Goal: Task Accomplishment & Management: Use online tool/utility

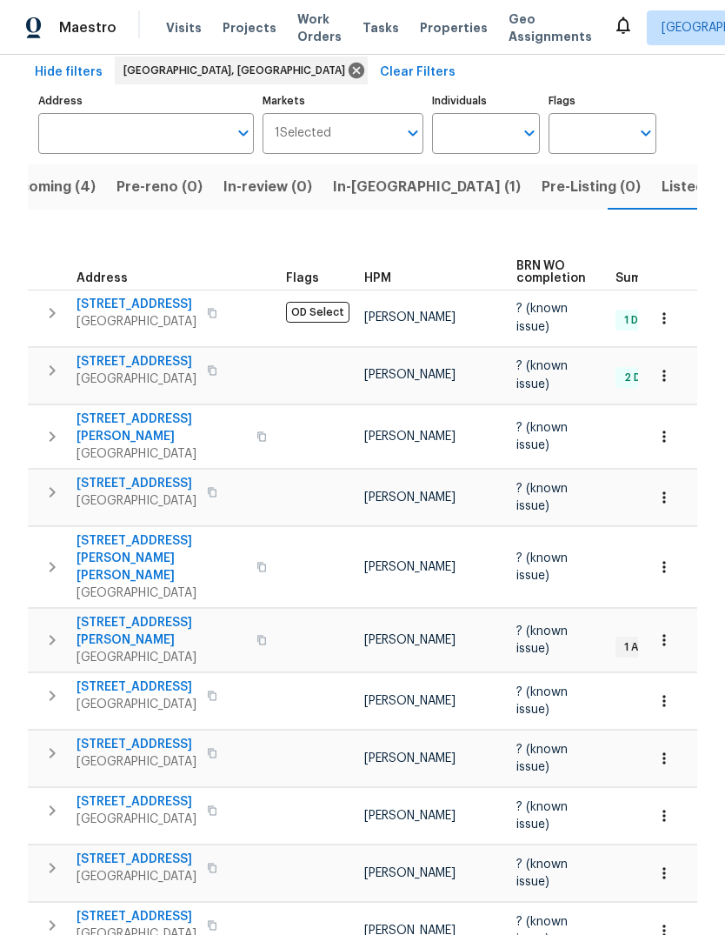
scroll to position [81, 0]
click at [137, 476] on span "[STREET_ADDRESS]" at bounding box center [137, 484] width 120 height 17
click at [130, 476] on span "[STREET_ADDRESS]" at bounding box center [137, 484] width 120 height 17
click at [56, 490] on icon "button" at bounding box center [52, 493] width 21 height 21
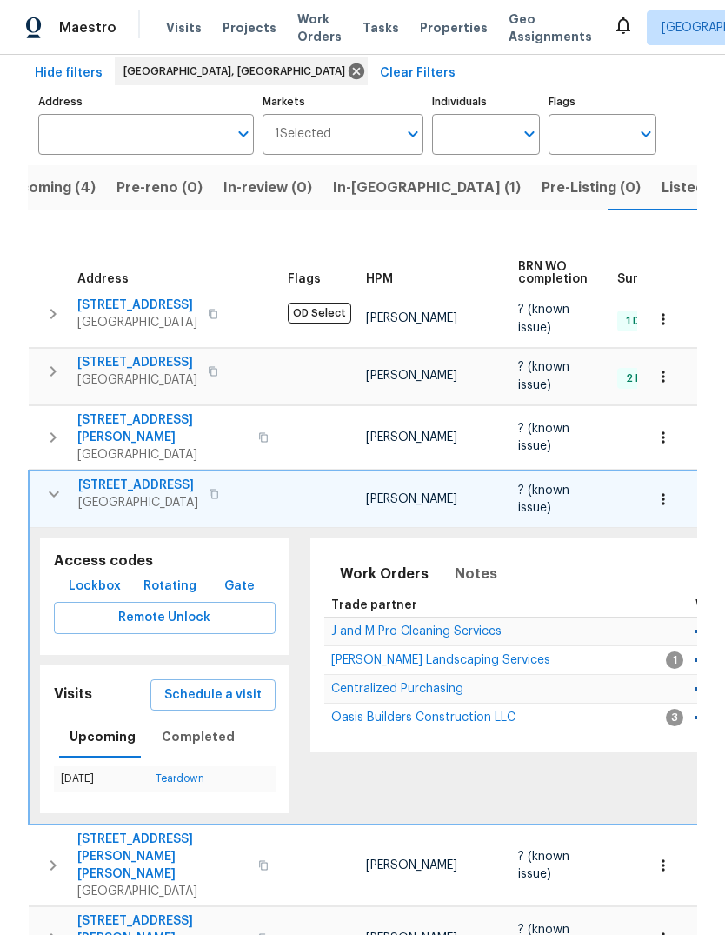
click at [204, 685] on span "Schedule a visit" at bounding box center [212, 696] width 97 height 22
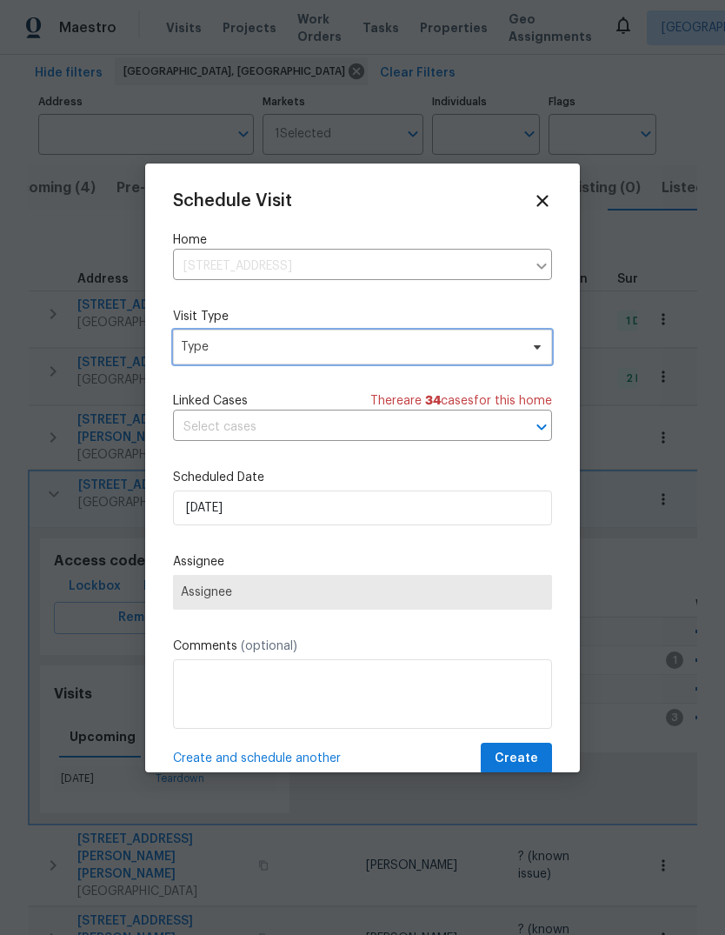
click at [251, 344] on span "Type" at bounding box center [350, 346] width 338 height 17
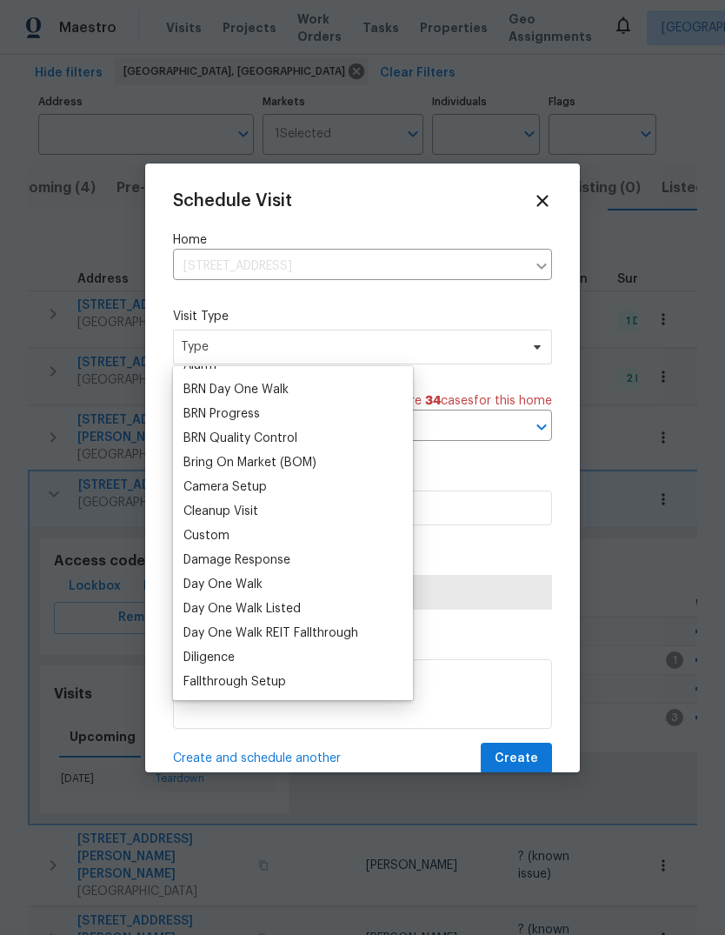
scroll to position [123, 0]
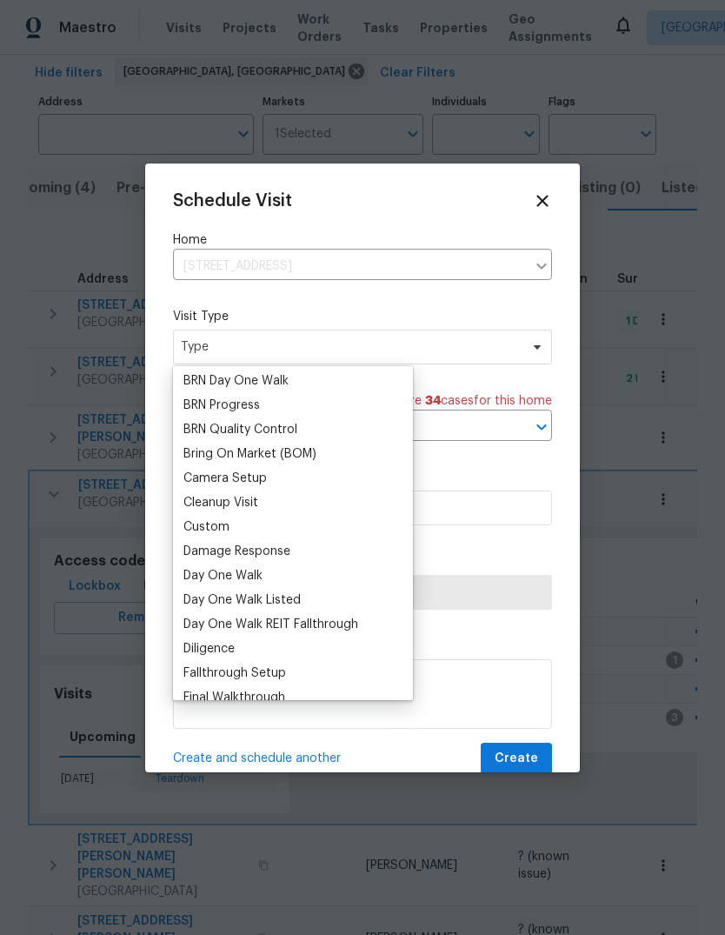
click at [216, 527] on div "Custom" at bounding box center [207, 526] width 46 height 17
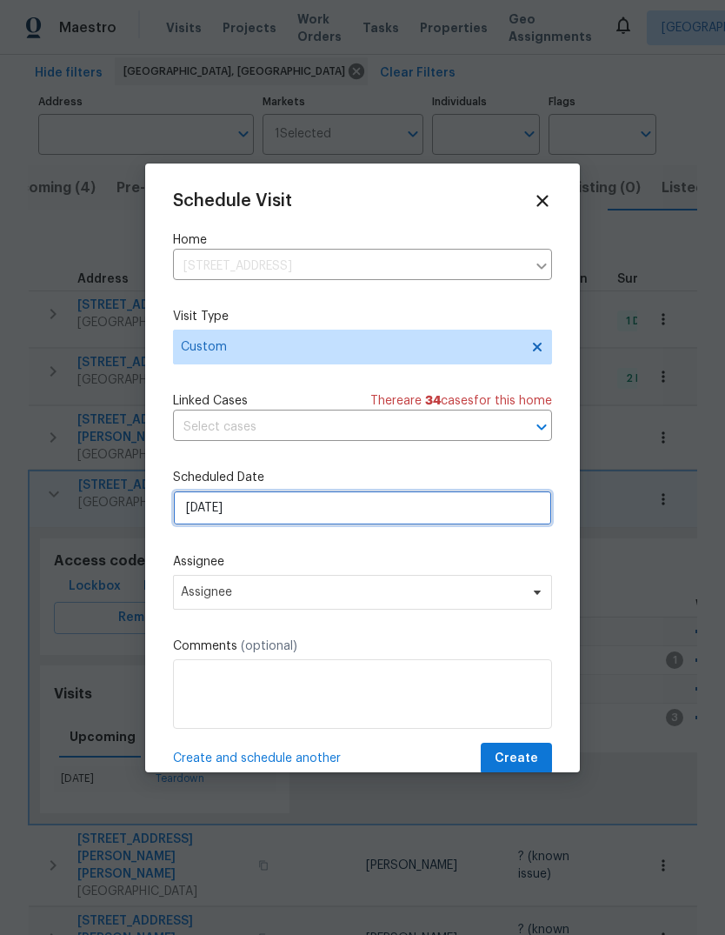
click at [252, 512] on input "10/7/2025" at bounding box center [362, 508] width 379 height 35
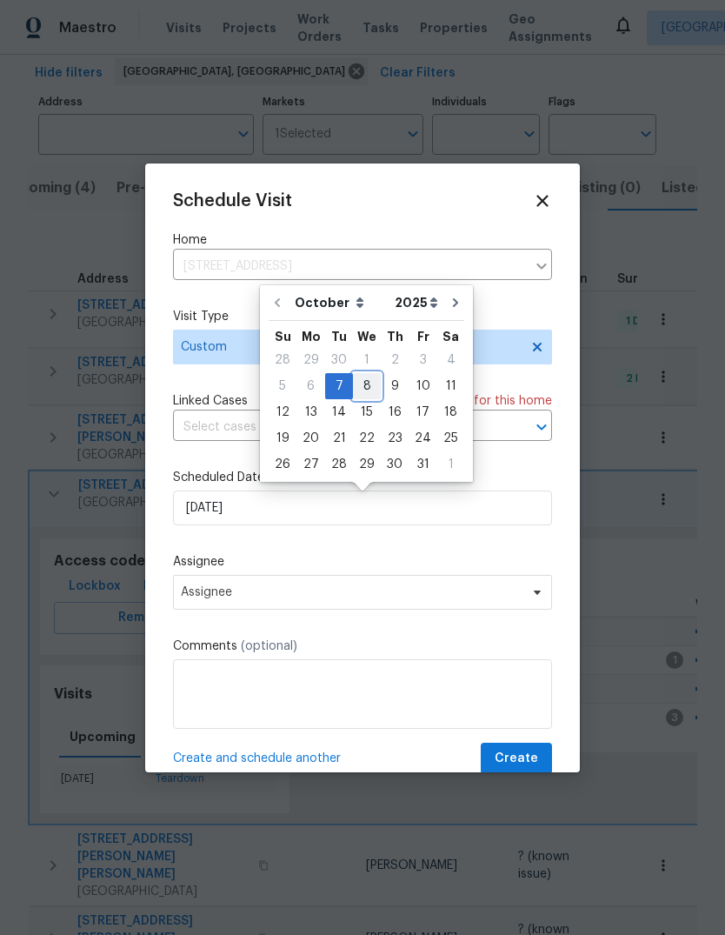
click at [372, 390] on div "8" at bounding box center [367, 386] width 28 height 24
type input "10/8/2025"
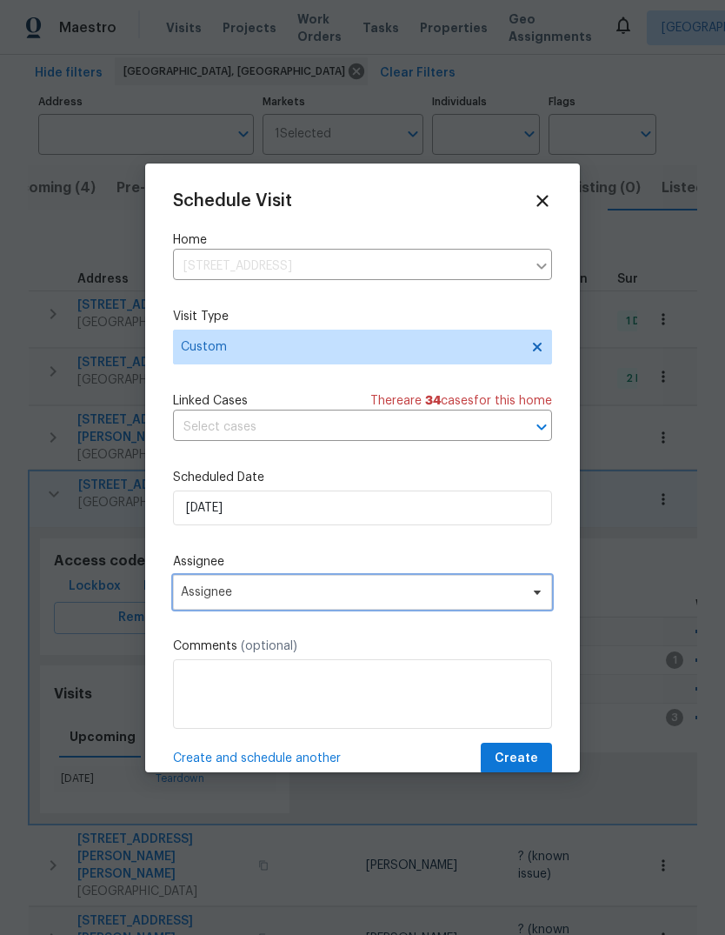
click at [245, 592] on span "Assignee" at bounding box center [351, 592] width 341 height 14
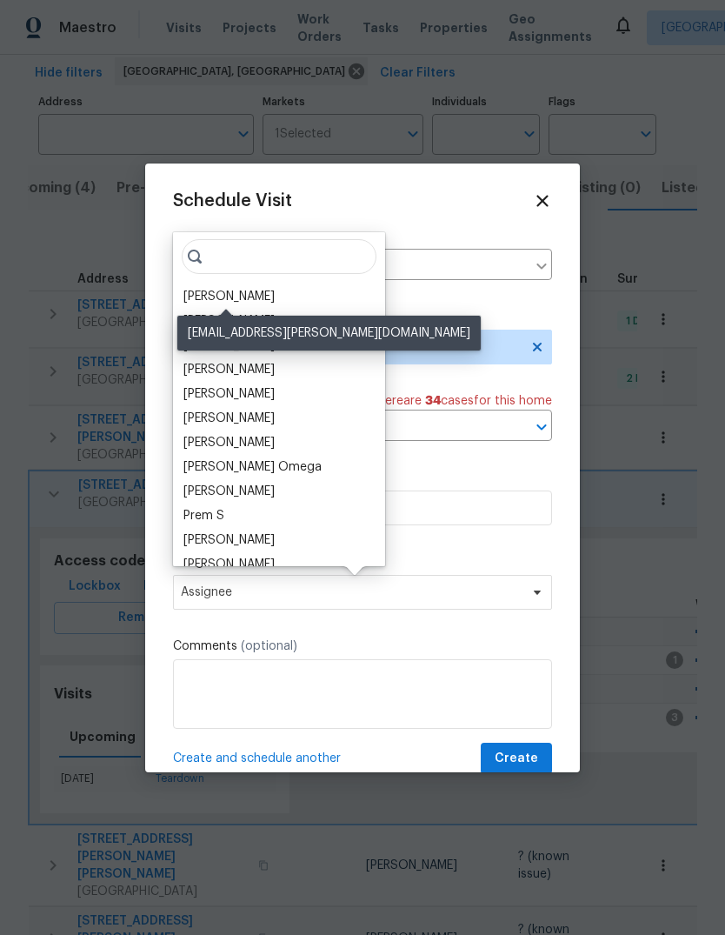
click at [252, 302] on div "[PERSON_NAME]" at bounding box center [229, 296] width 91 height 17
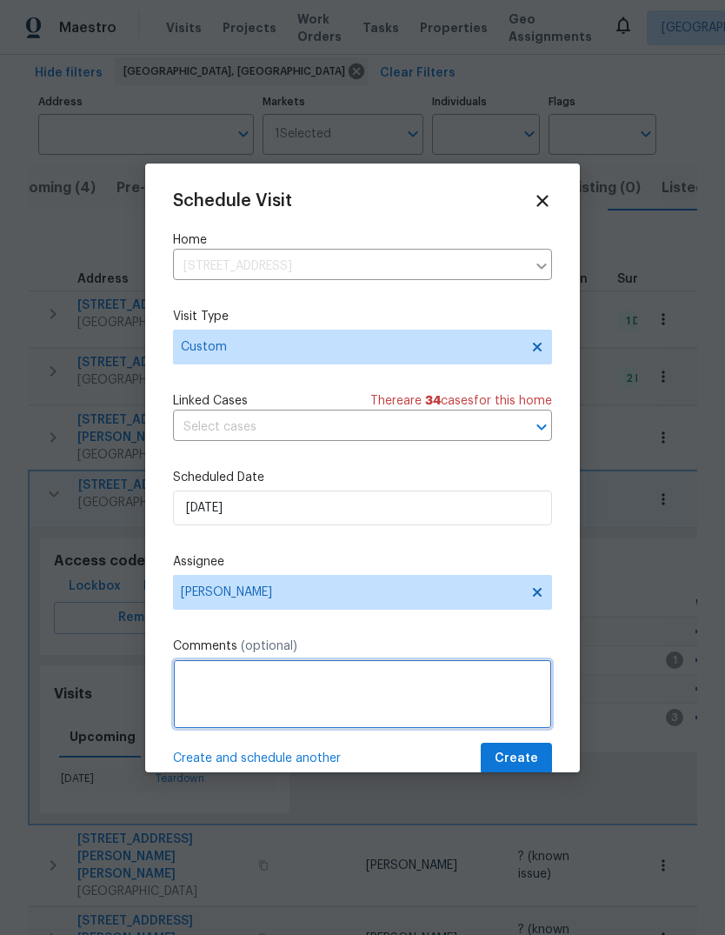
click at [207, 672] on textarea at bounding box center [362, 694] width 379 height 70
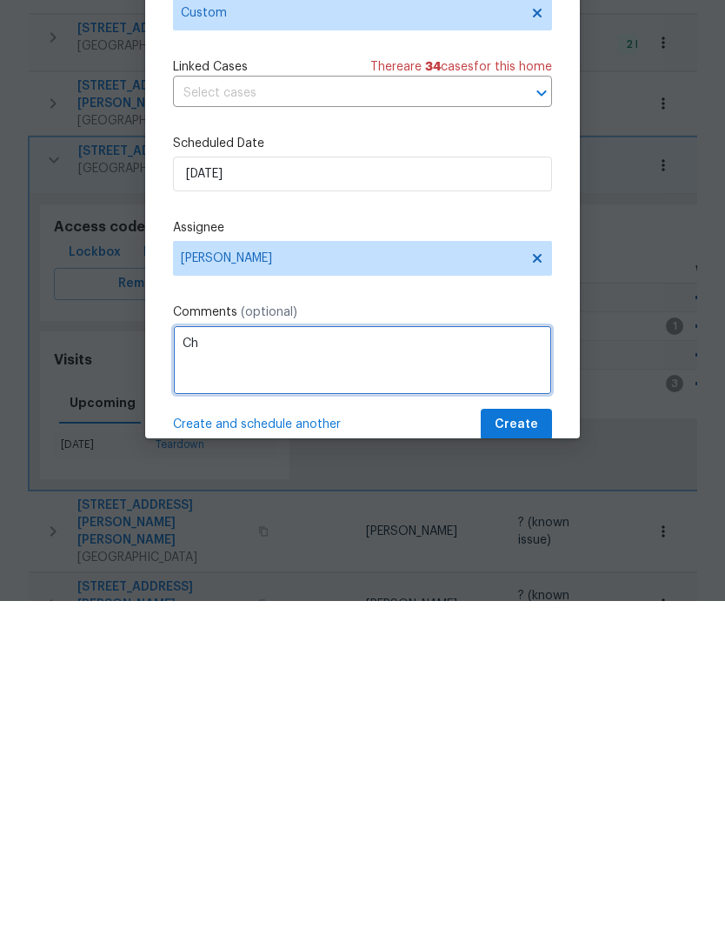
type textarea "C"
type textarea "Physically check items called out in inspection report"
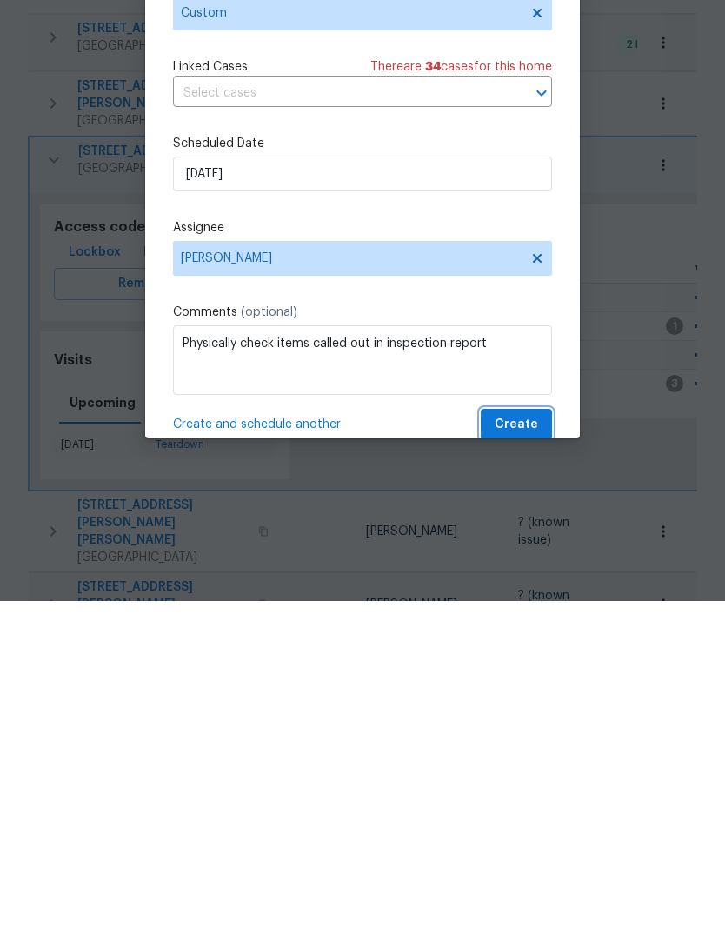
click at [532, 748] on span "Create" at bounding box center [516, 759] width 43 height 22
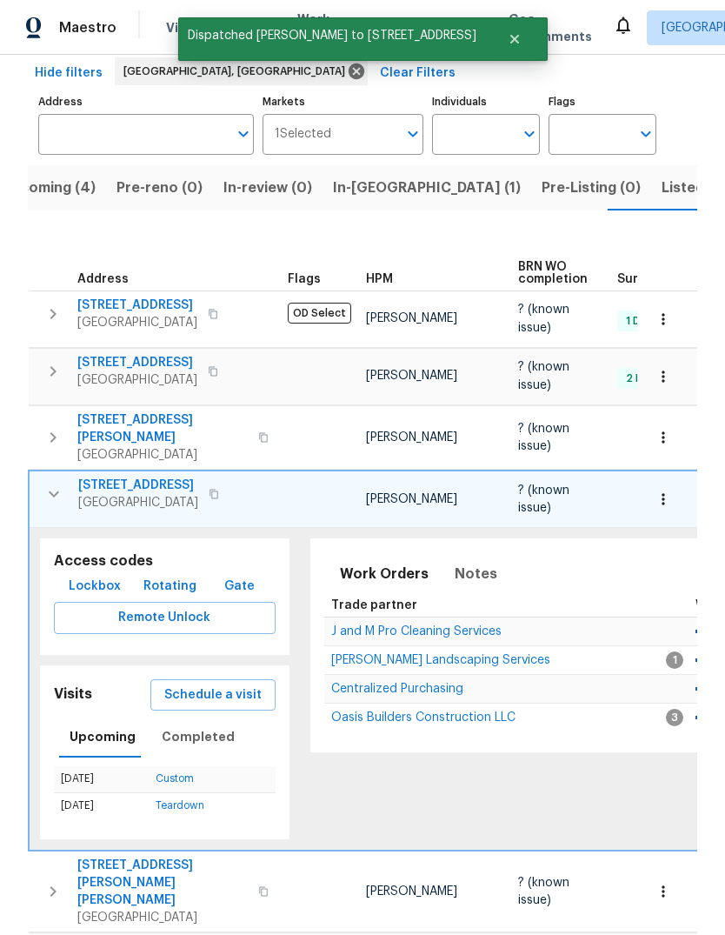
scroll to position [0, 0]
click at [51, 484] on icon "button" at bounding box center [53, 494] width 21 height 21
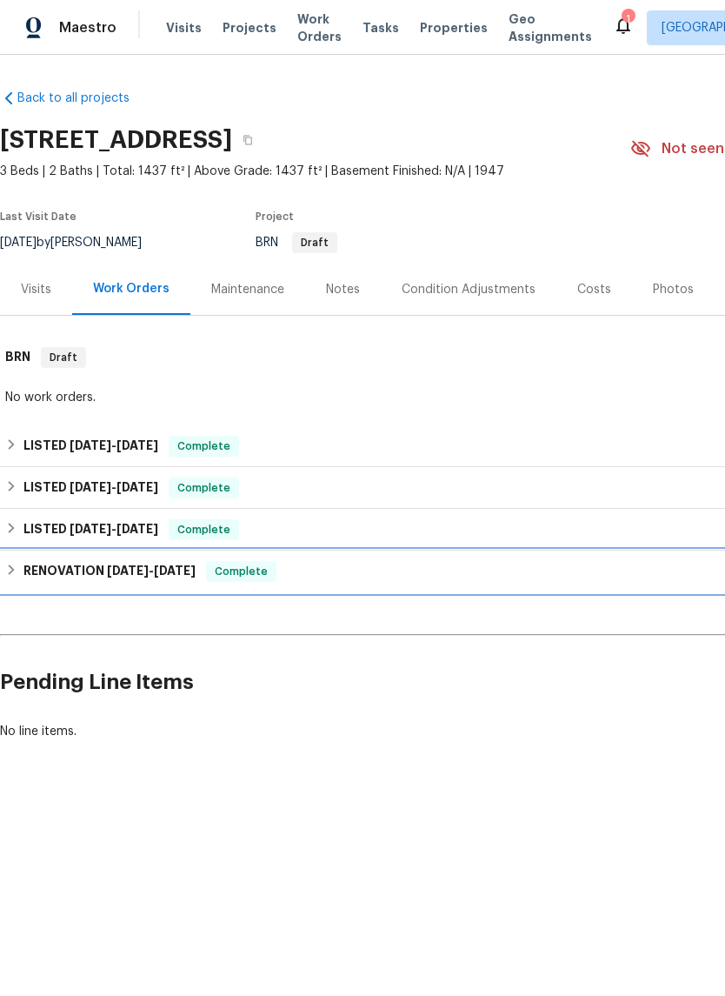
click at [97, 563] on h6 "RENOVATION 6/11/25 - 6/16/25" at bounding box center [109, 571] width 172 height 21
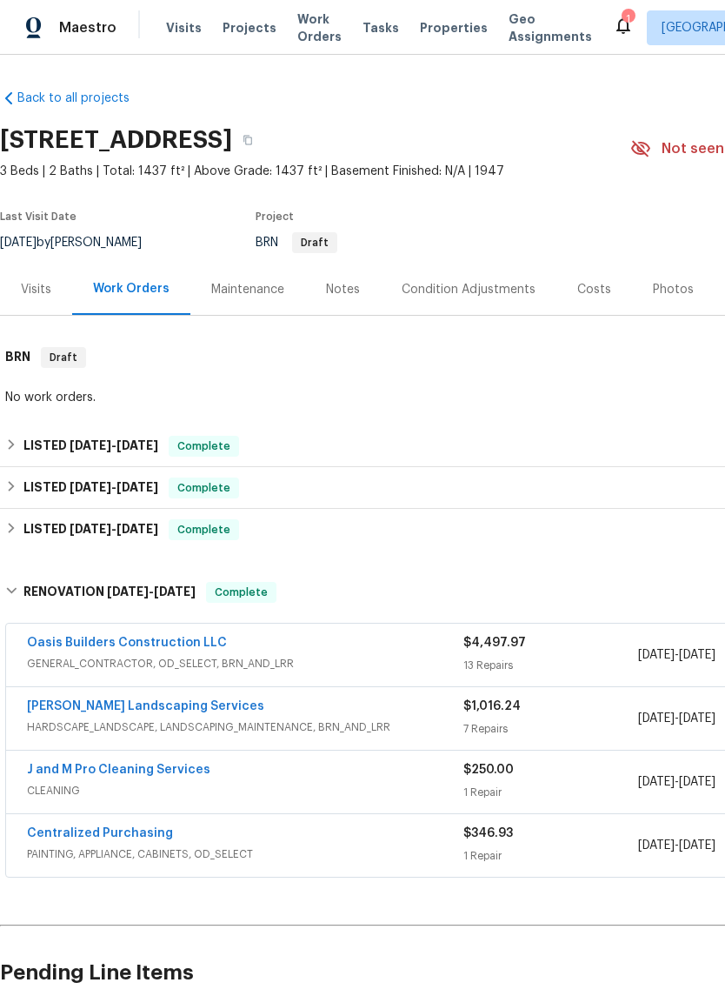
click at [114, 637] on link "Oasis Builders Construction LLC" at bounding box center [127, 643] width 200 height 12
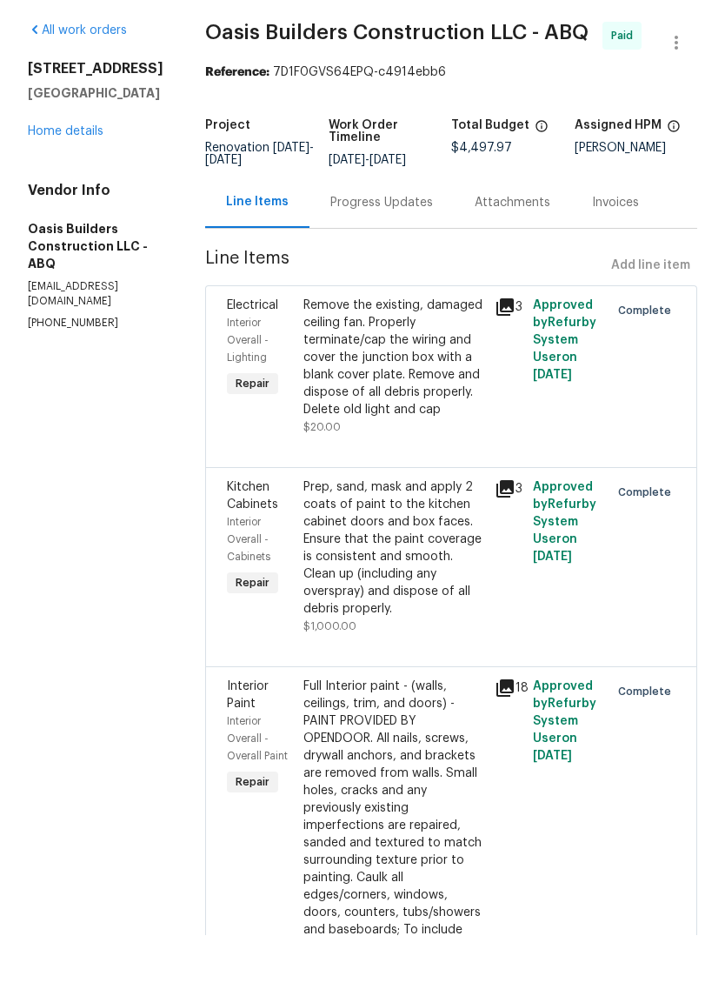
click at [74, 186] on link "Home details" at bounding box center [66, 192] width 76 height 12
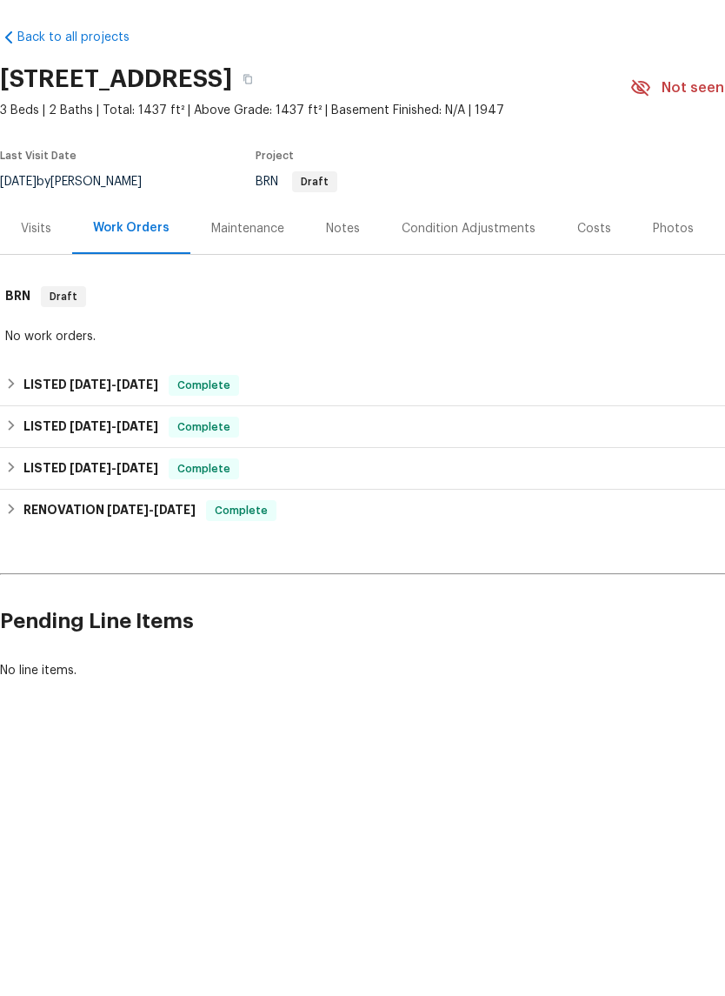
click at [21, 281] on div "Visits" at bounding box center [36, 289] width 30 height 17
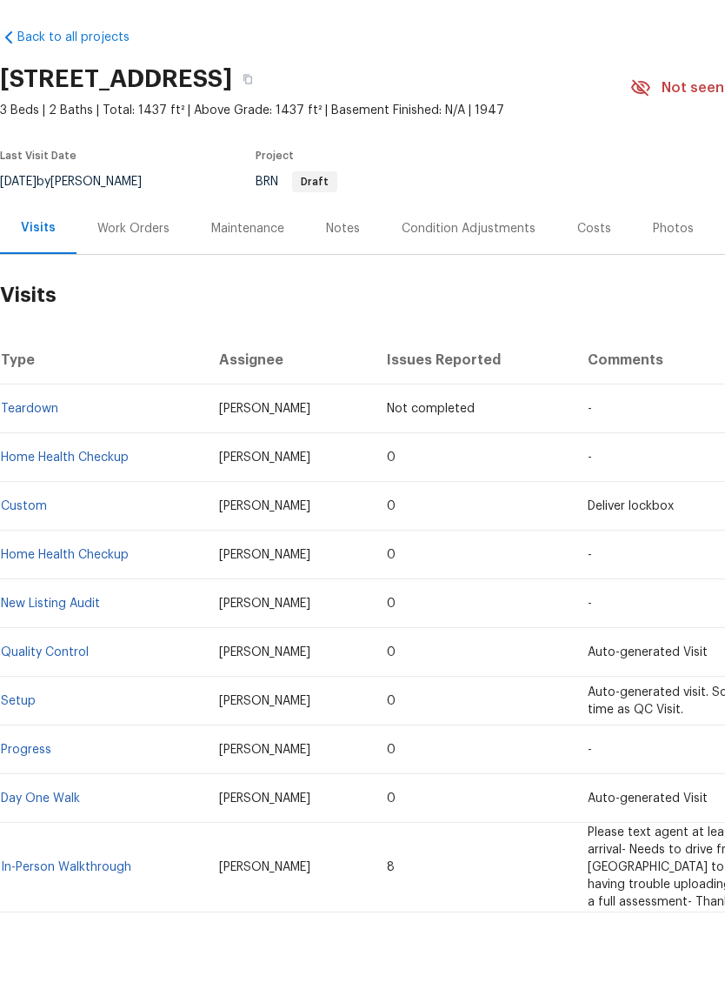
click at [55, 853] on link "Day One Walk" at bounding box center [40, 859] width 79 height 12
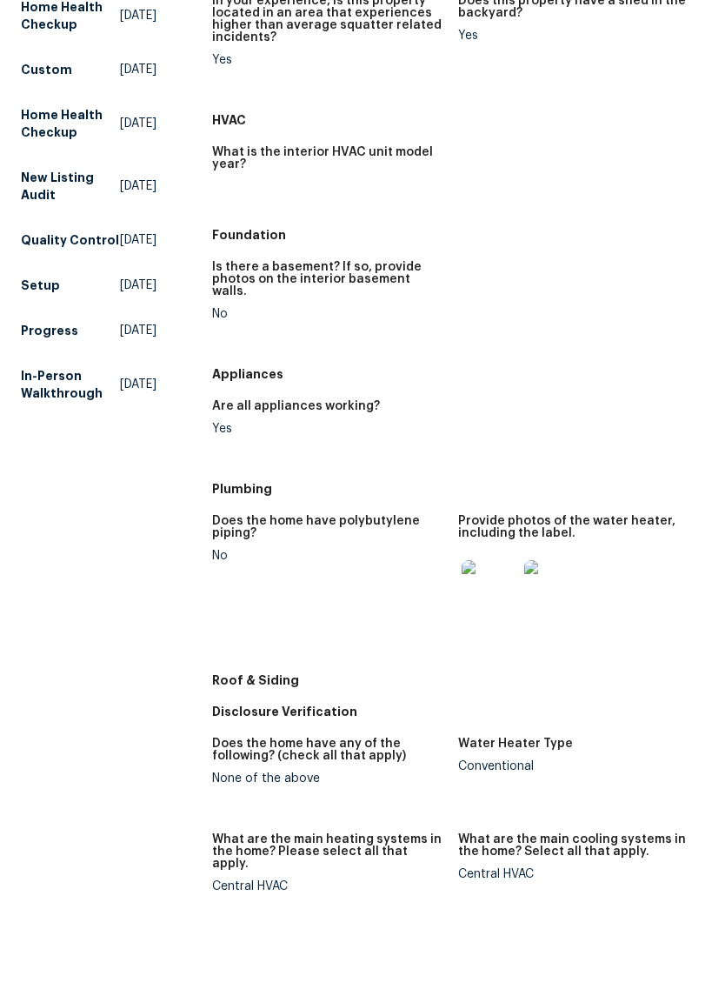
scroll to position [254, 0]
click at [475, 620] on img at bounding box center [490, 648] width 56 height 56
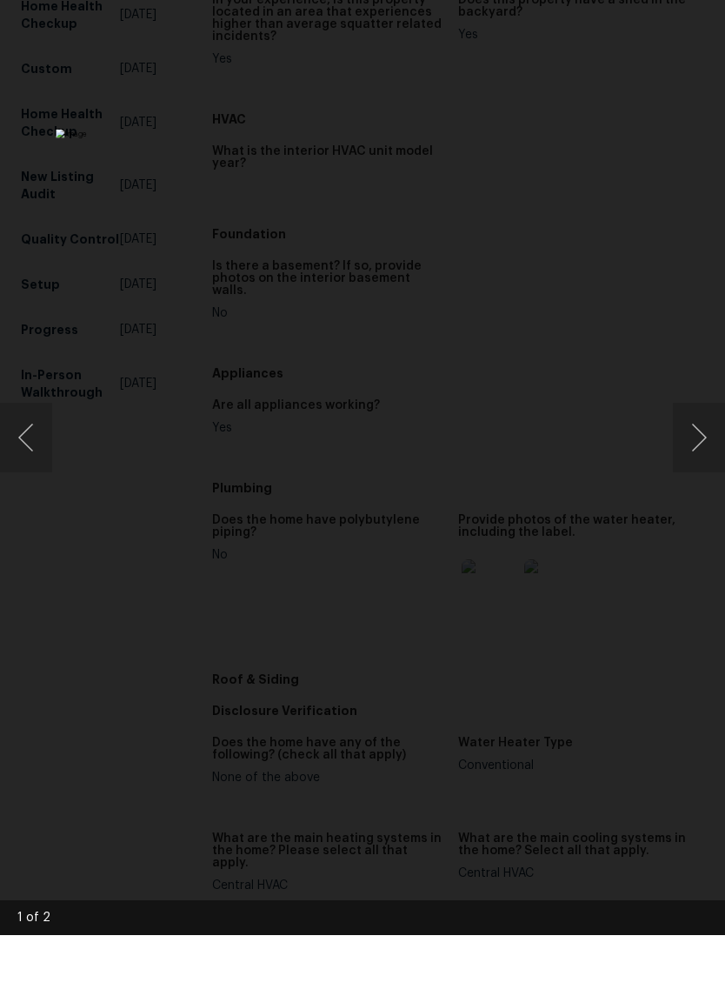
click at [697, 464] on button "Next image" at bounding box center [699, 499] width 52 height 70
click at [505, 572] on img "Lightbox" at bounding box center [280, 499] width 449 height 616
click at [505, 672] on img "Lightbox" at bounding box center [280, 499] width 449 height 616
click at [27, 464] on button "Previous image" at bounding box center [26, 499] width 52 height 70
click at [26, 464] on button "Previous image" at bounding box center [26, 499] width 52 height 70
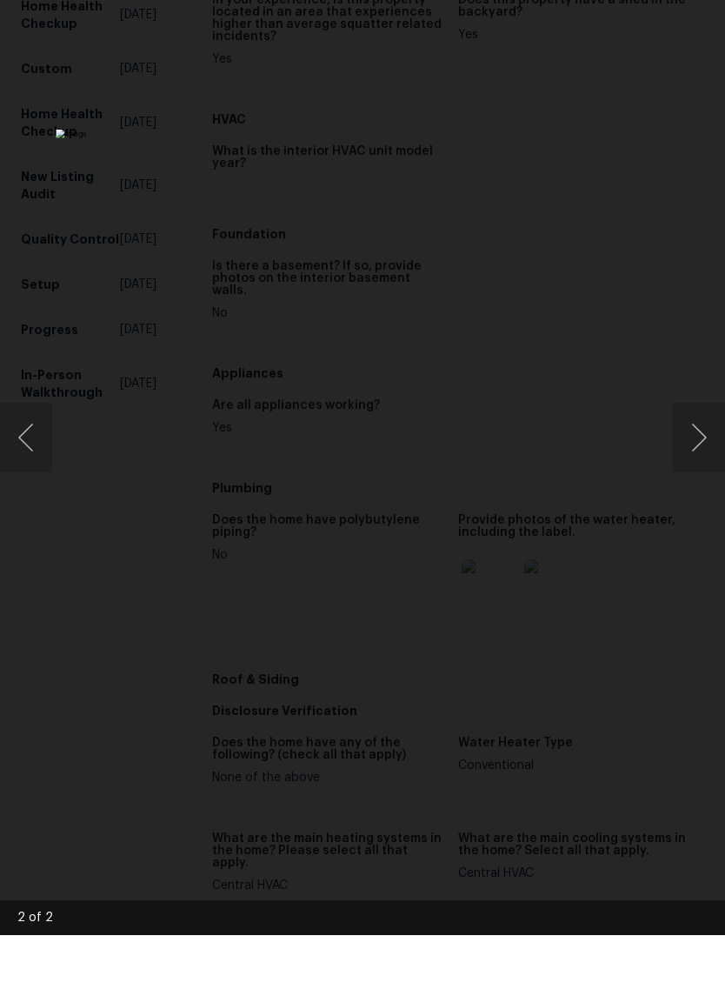
click at [30, 464] on button "Previous image" at bounding box center [26, 499] width 52 height 70
click at [505, 466] on img "Lightbox" at bounding box center [280, 499] width 449 height 616
click at [505, 465] on img "Lightbox" at bounding box center [280, 499] width 449 height 616
click at [129, 496] on img "Lightbox" at bounding box center [47, 469] width 901 height 1237
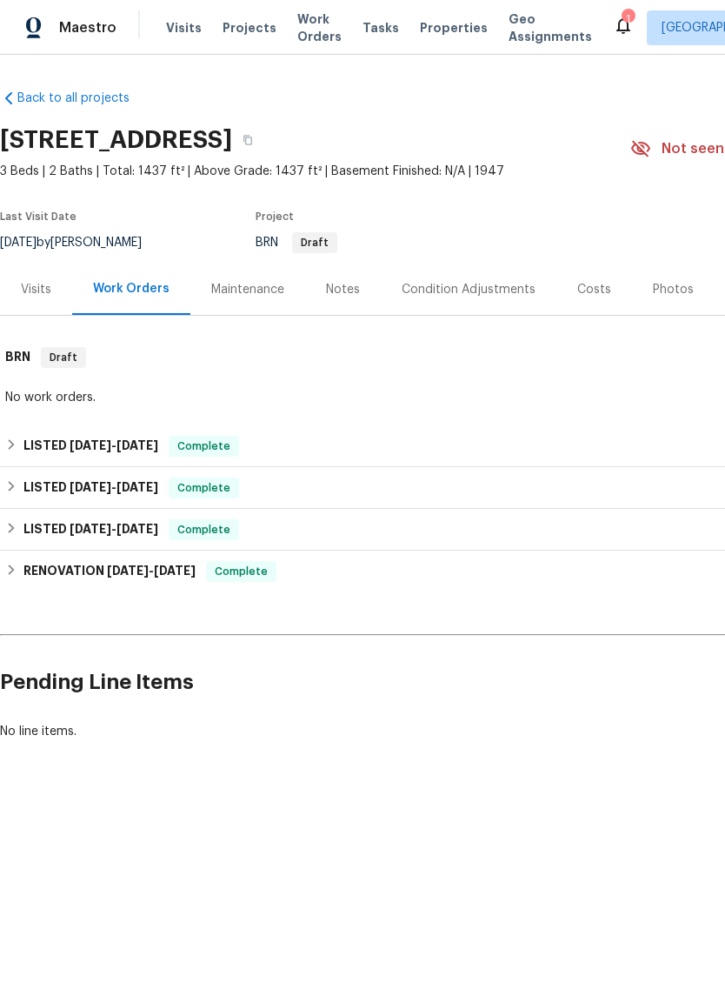
click at [42, 281] on div "Visits" at bounding box center [36, 289] width 30 height 17
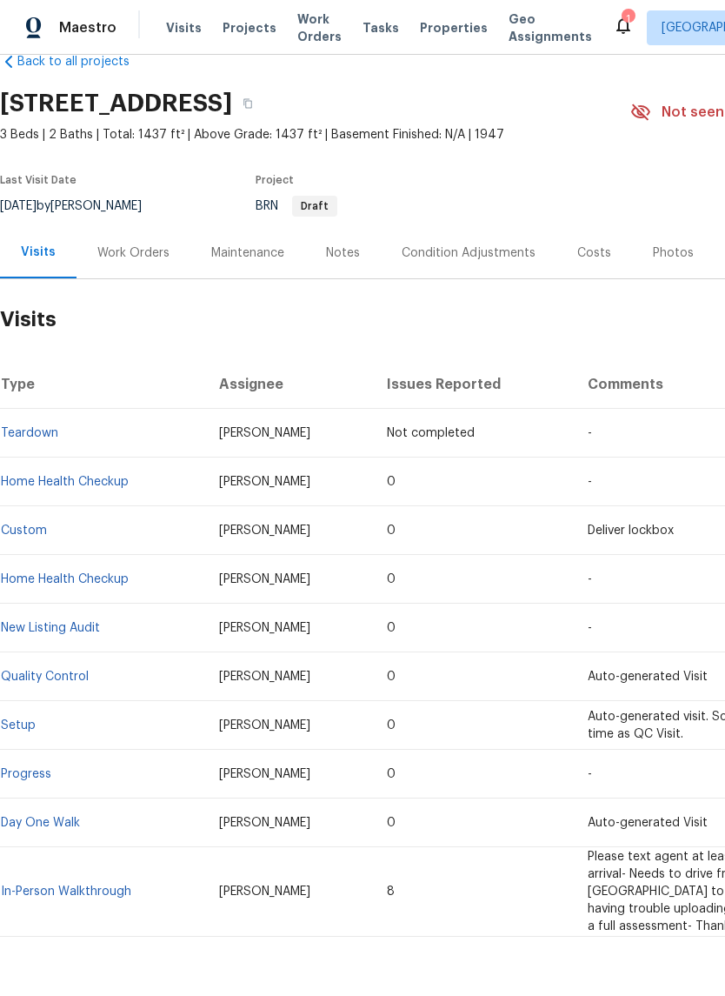
scroll to position [36, 0]
click at [75, 886] on link "In-Person Walkthrough" at bounding box center [66, 892] width 130 height 12
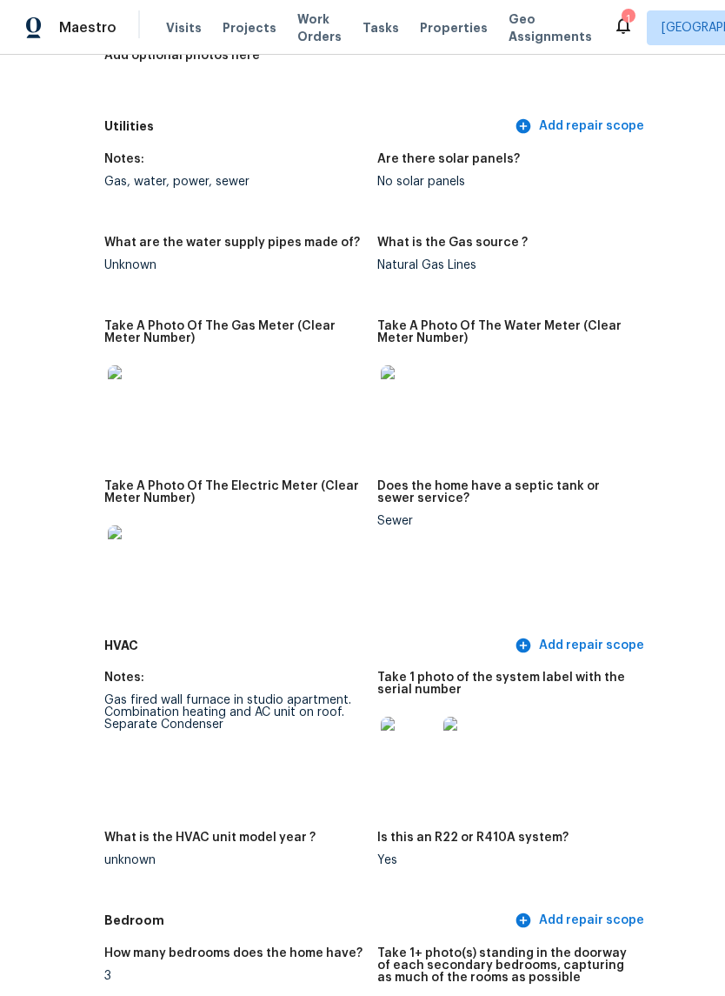
scroll to position [1314, 113]
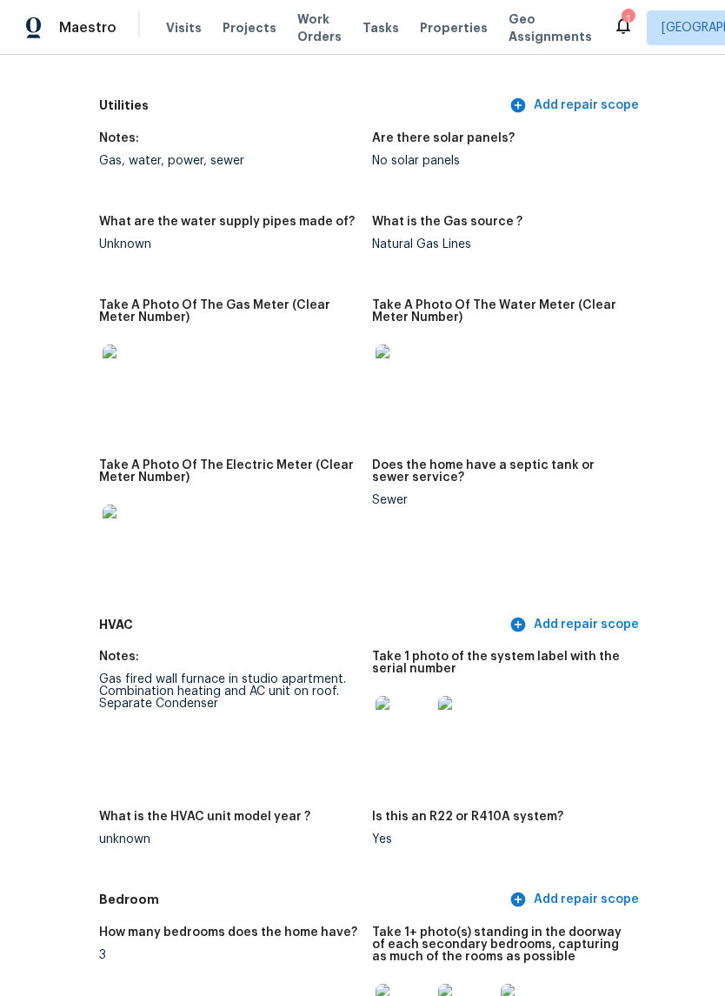
click at [389, 714] on img at bounding box center [404, 724] width 56 height 56
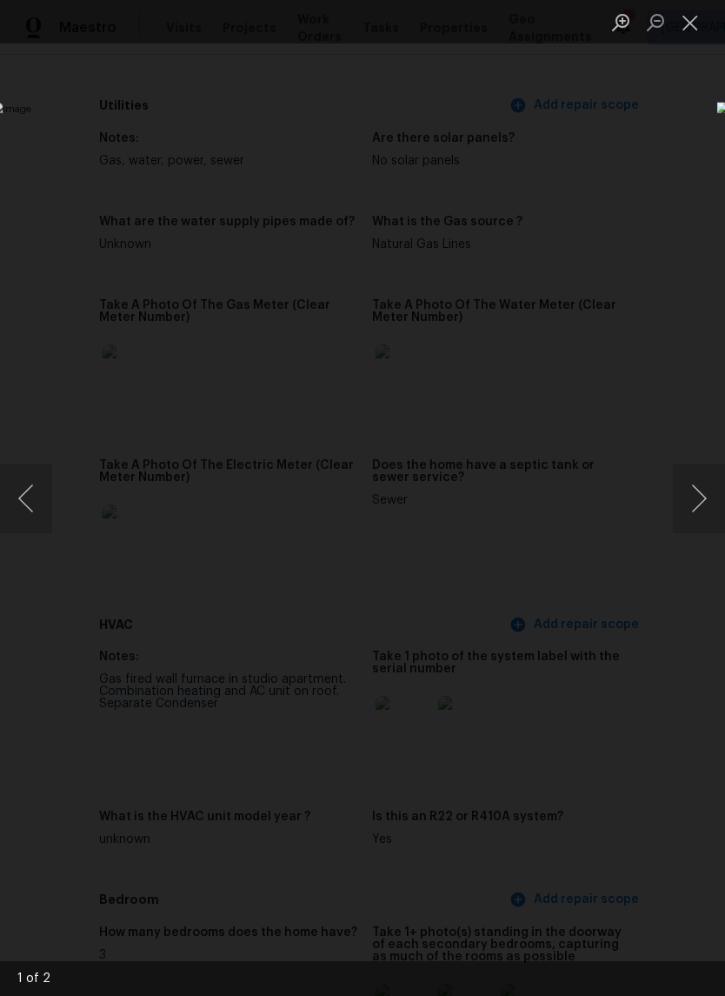
click at [697, 494] on button "Next image" at bounding box center [699, 499] width 52 height 70
click at [690, 498] on button "Next image" at bounding box center [699, 499] width 52 height 70
click at [694, 18] on button "Close lightbox" at bounding box center [690, 22] width 35 height 30
